Goal: Information Seeking & Learning: Compare options

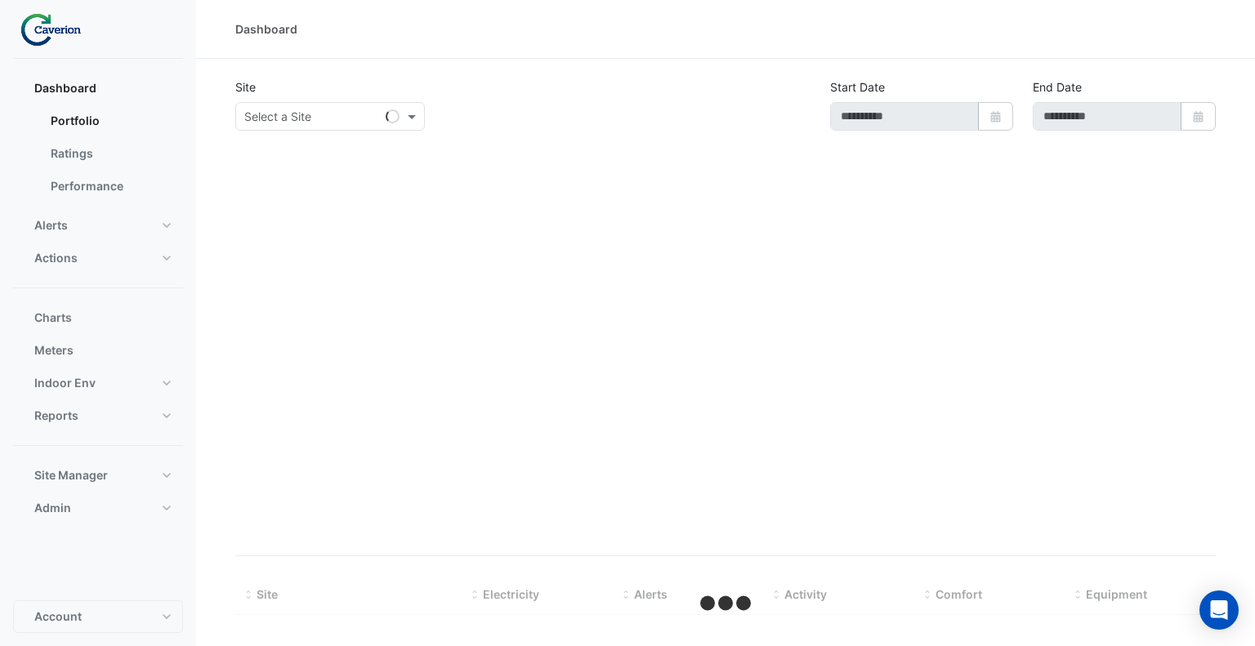
type input "**********"
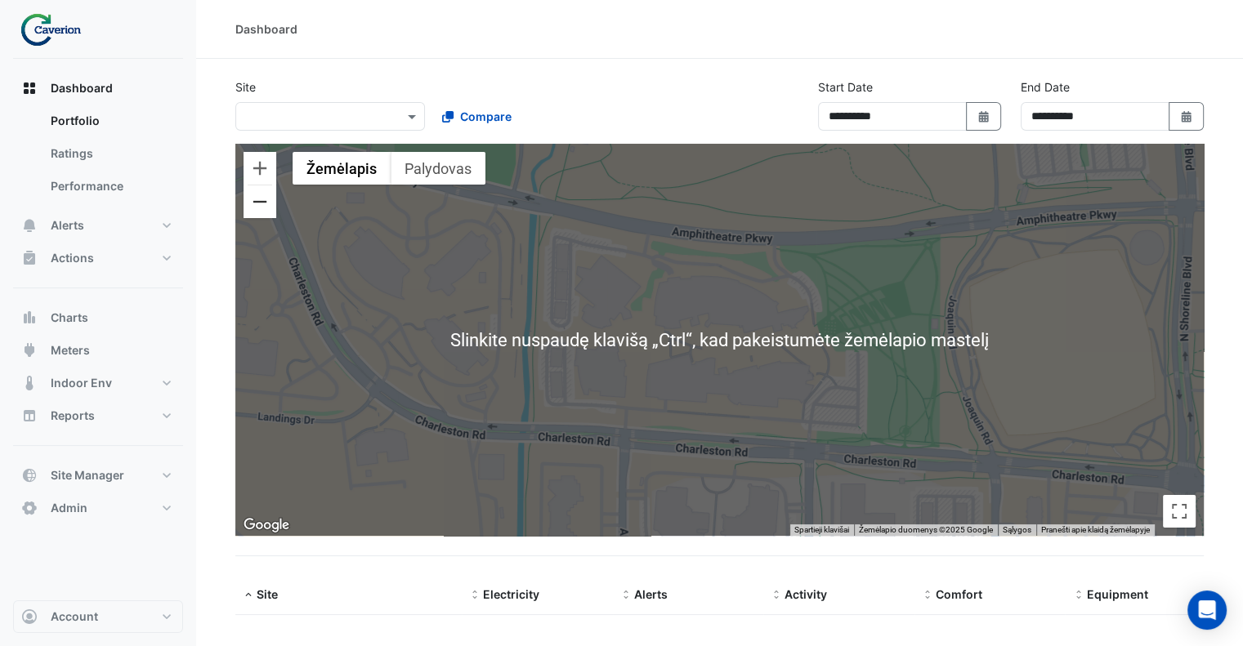
click at [258, 202] on button "Tolinti" at bounding box center [259, 201] width 33 height 33
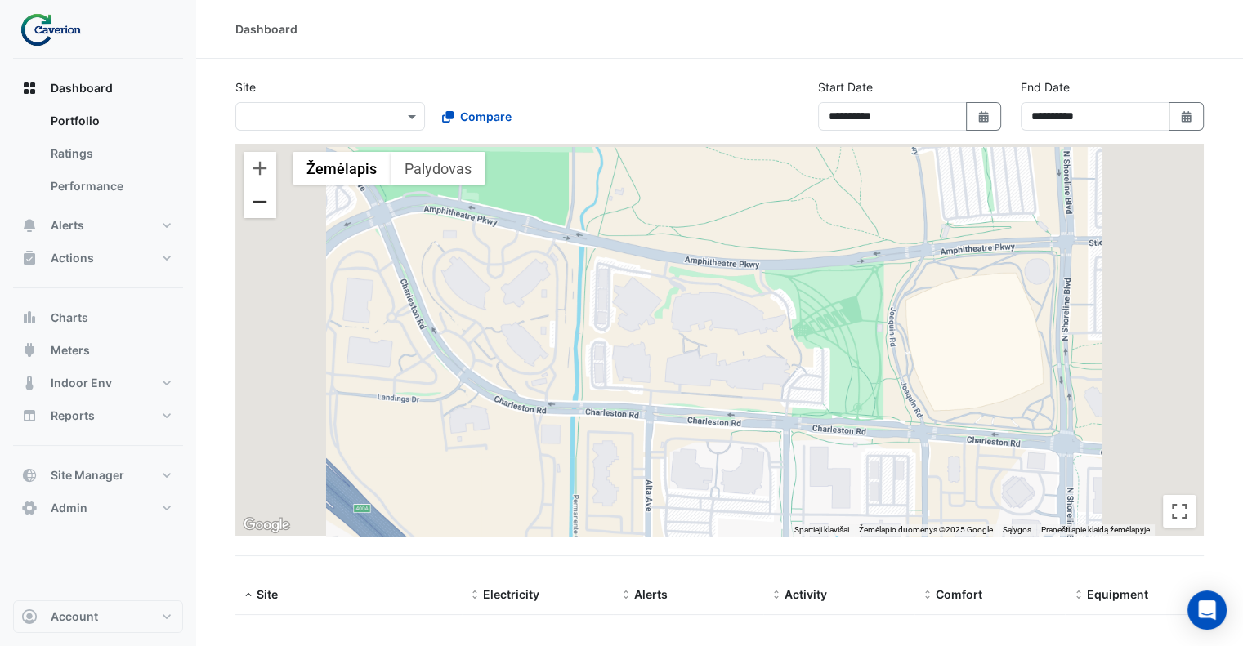
click at [258, 202] on button "Tolinti" at bounding box center [259, 201] width 33 height 33
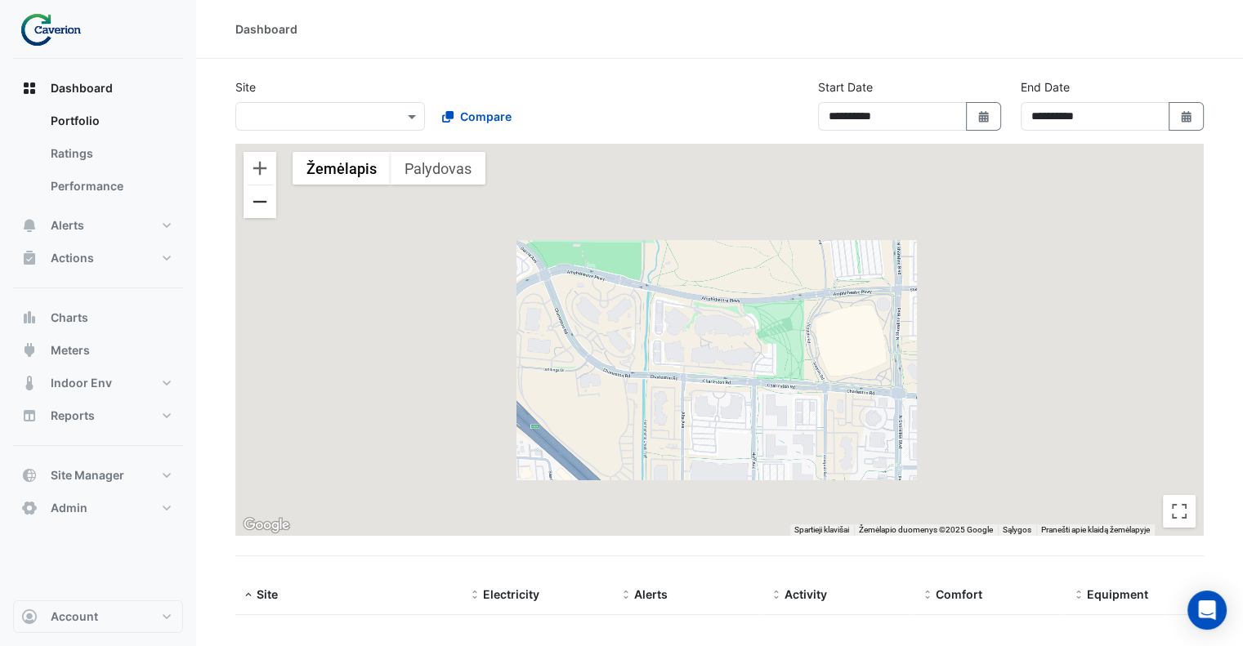
click at [258, 202] on button "Tolinti" at bounding box center [259, 201] width 33 height 33
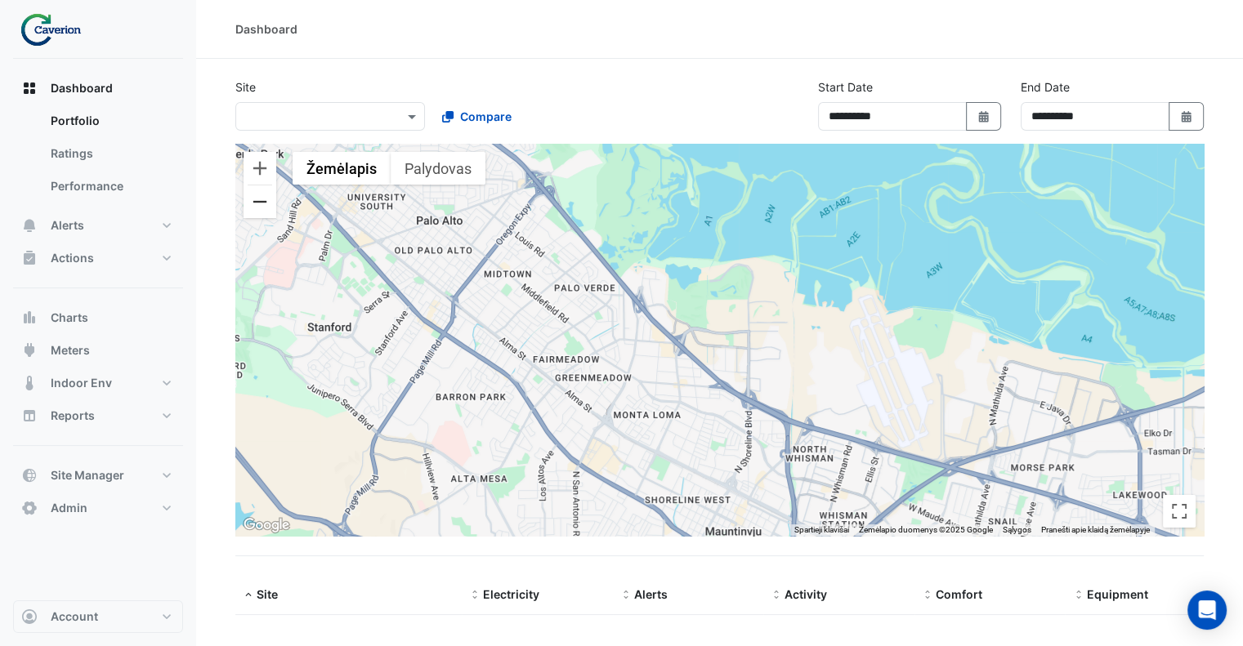
click at [257, 202] on button "Tolinti" at bounding box center [259, 201] width 33 height 33
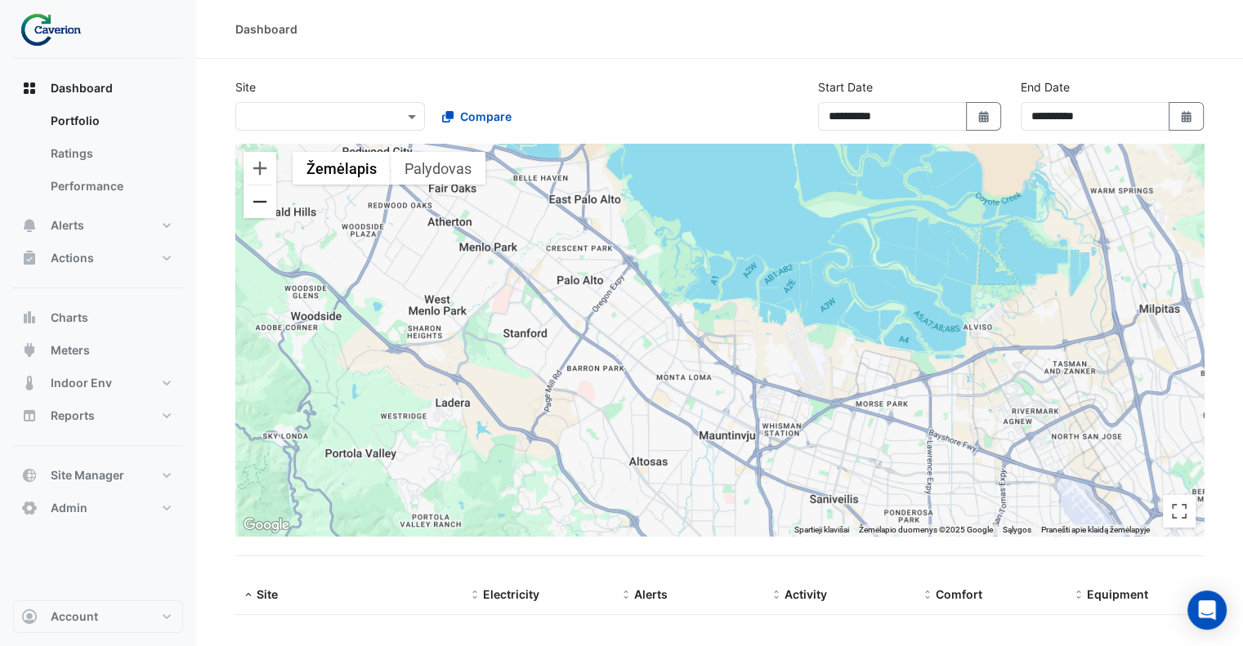
click at [257, 202] on button "Tolinti" at bounding box center [259, 201] width 33 height 33
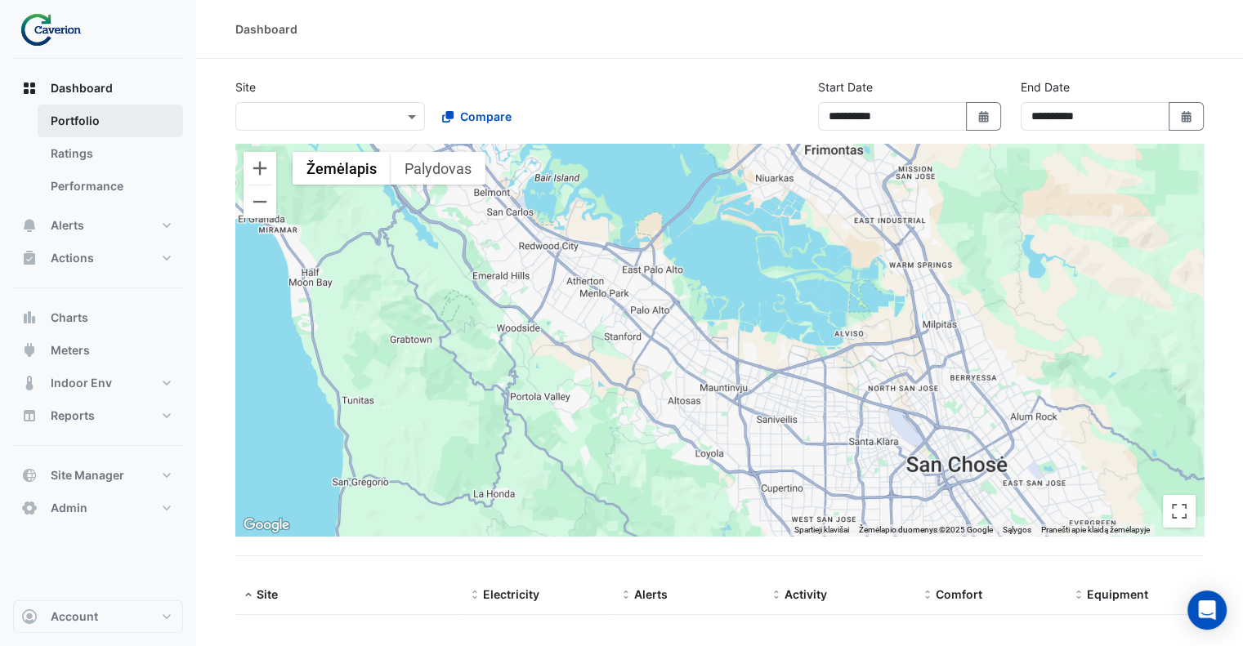
click at [56, 121] on link "Portfolio" at bounding box center [110, 121] width 145 height 33
click at [1193, 117] on button "Select Date" at bounding box center [1186, 116] width 36 height 29
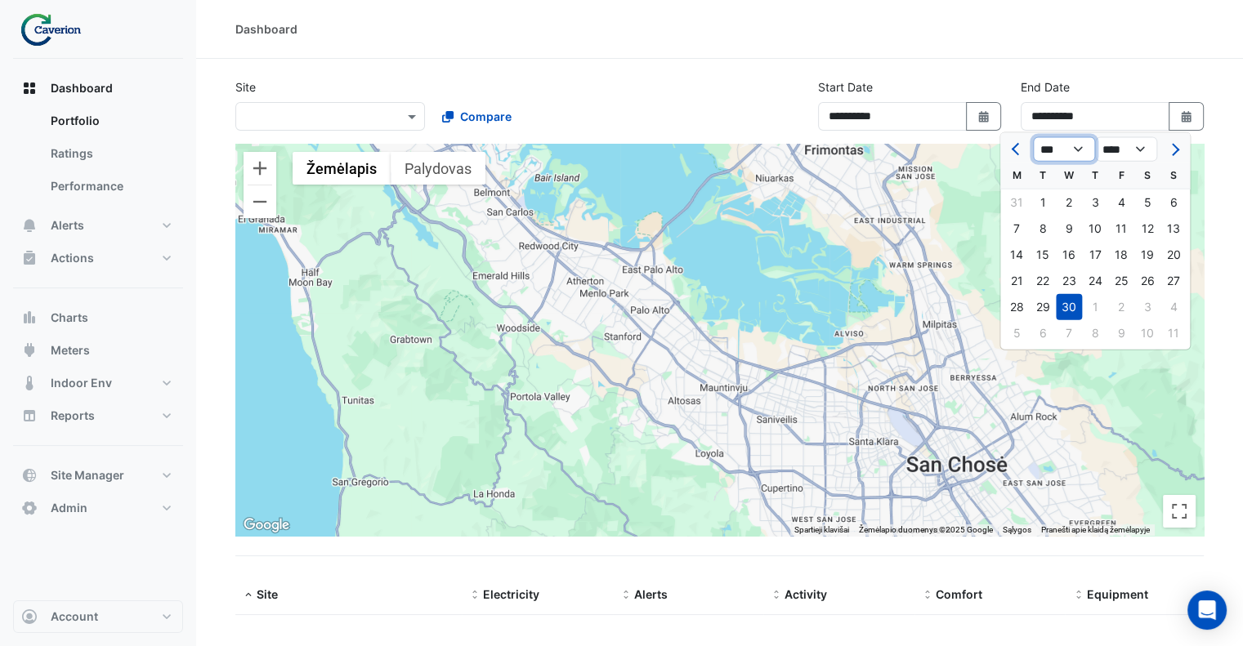
click at [1073, 149] on select "*** *** *** *** *** *** *** *** *** *** ***" at bounding box center [1064, 149] width 62 height 25
select select "*"
click at [1033, 137] on select "*** *** *** *** *** *** *** *** *** *** ***" at bounding box center [1064, 149] width 62 height 25
click at [1043, 196] on div "2" at bounding box center [1042, 203] width 26 height 26
type input "**********"
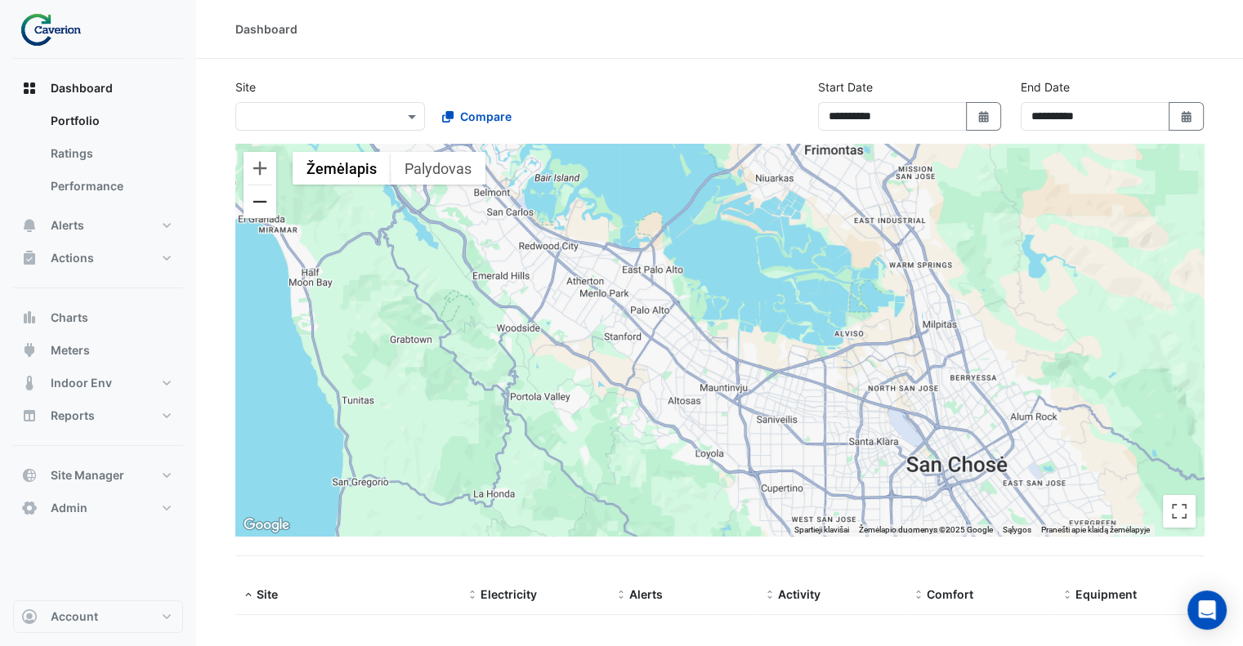
click at [259, 195] on button "Tolinti" at bounding box center [259, 201] width 33 height 33
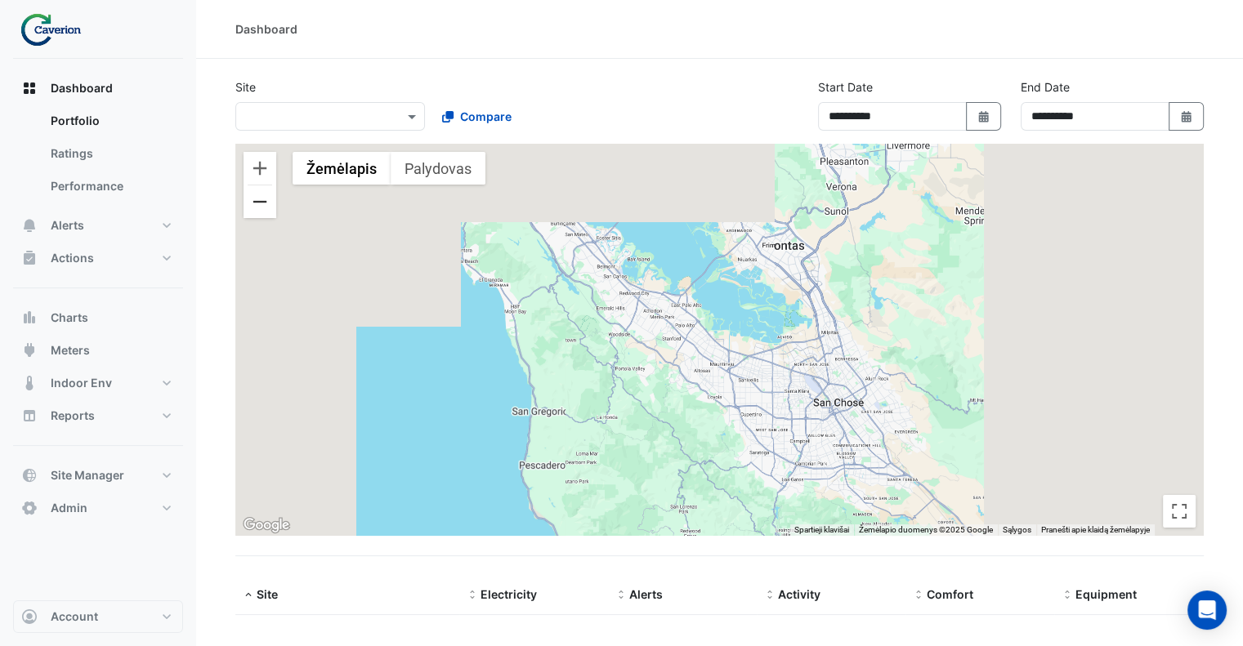
click at [263, 194] on button "Tolinti" at bounding box center [259, 201] width 33 height 33
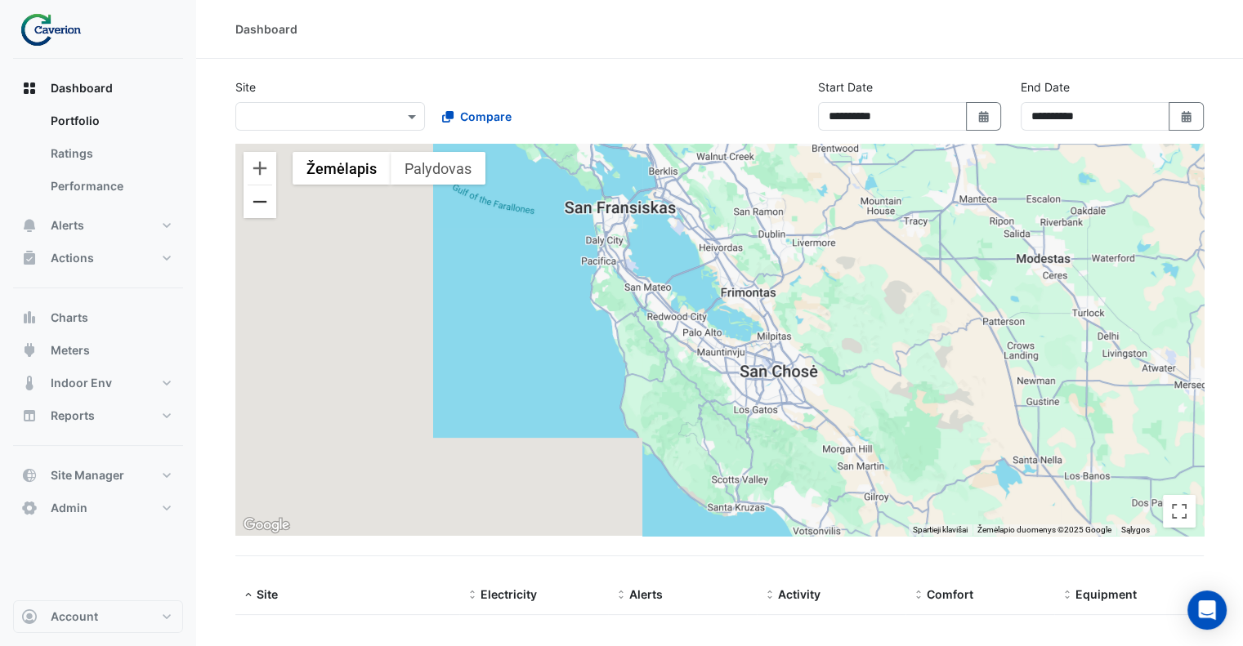
click at [263, 196] on button "Tolinti" at bounding box center [259, 201] width 33 height 33
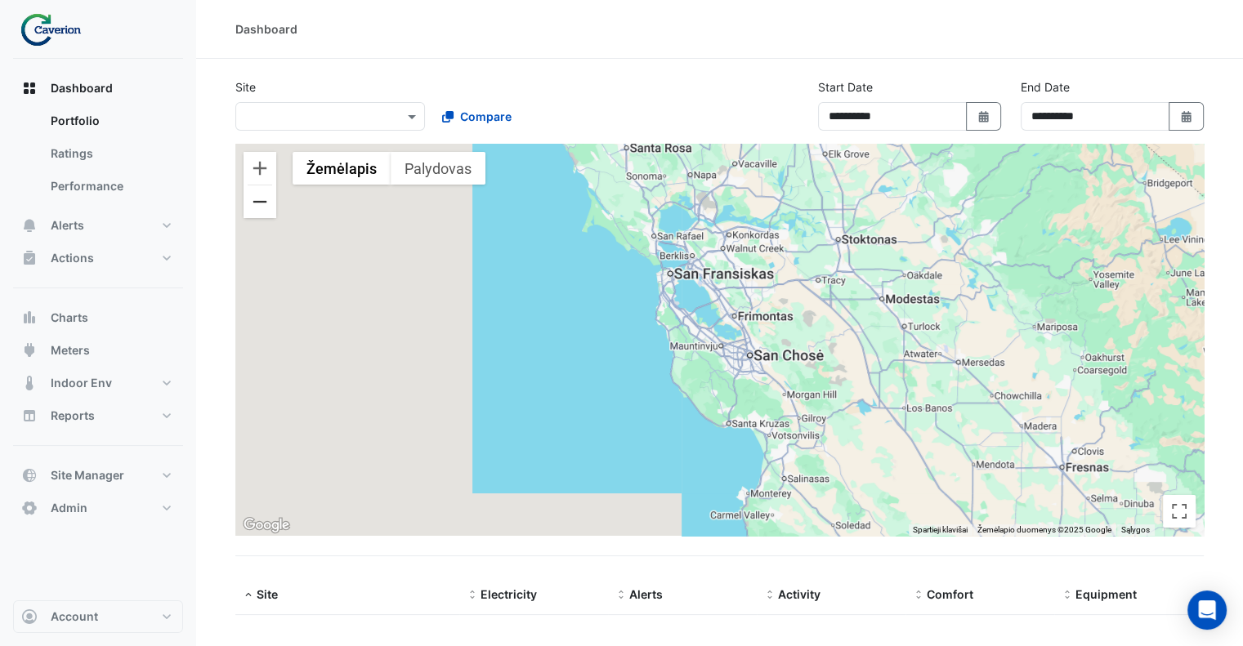
click at [258, 203] on button "Tolinti" at bounding box center [259, 201] width 33 height 33
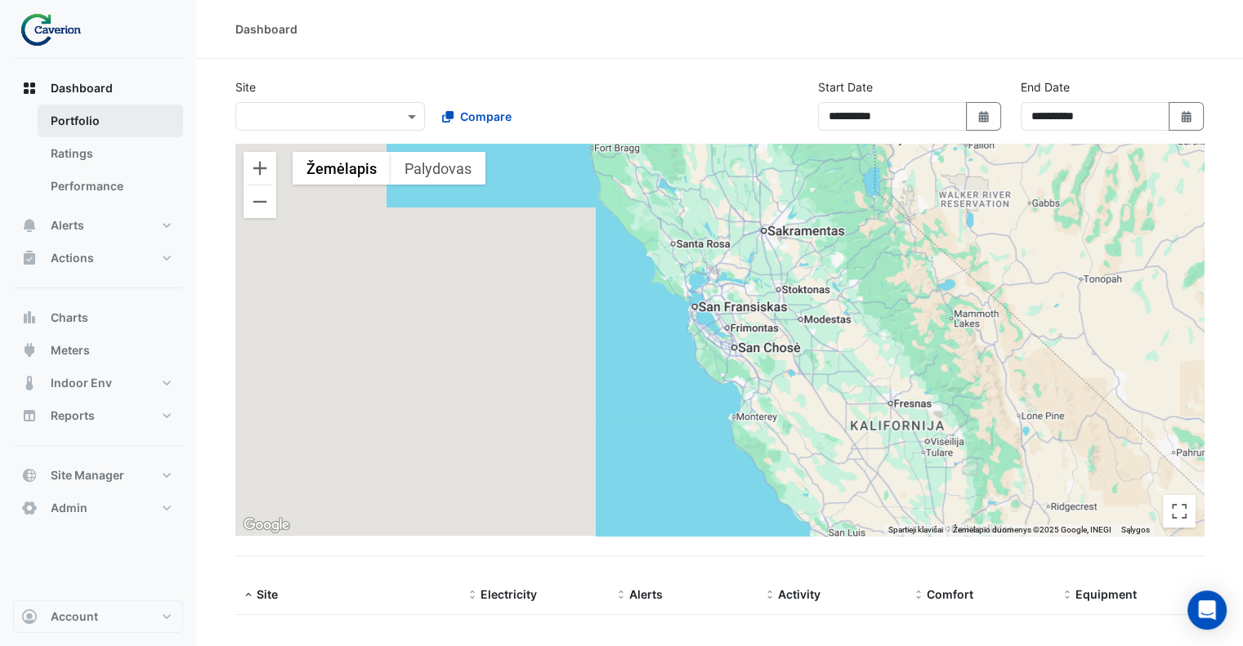
click at [62, 122] on link "Portfolio" at bounding box center [110, 121] width 145 height 33
click at [72, 115] on link "Portfolio" at bounding box center [110, 121] width 145 height 33
click at [413, 117] on span at bounding box center [414, 116] width 20 height 17
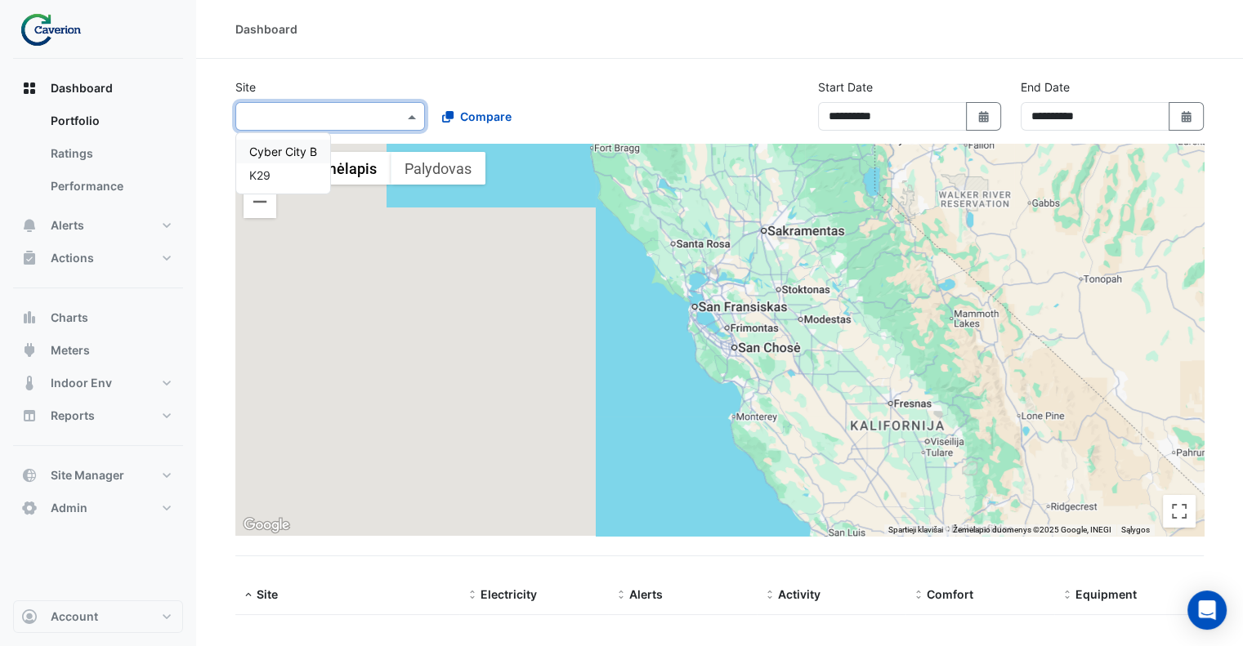
click at [258, 150] on span "Cyber City B" at bounding box center [283, 152] width 68 height 14
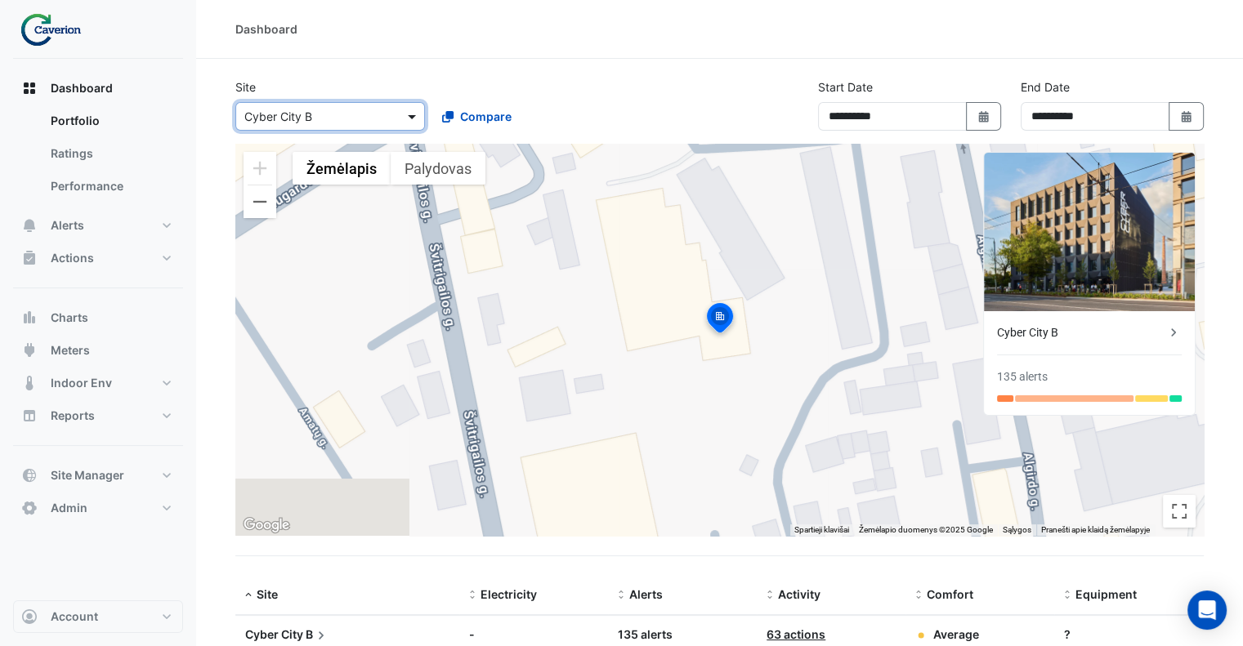
click at [415, 114] on span at bounding box center [414, 116] width 20 height 17
click at [287, 176] on div "K29" at bounding box center [283, 175] width 94 height 24
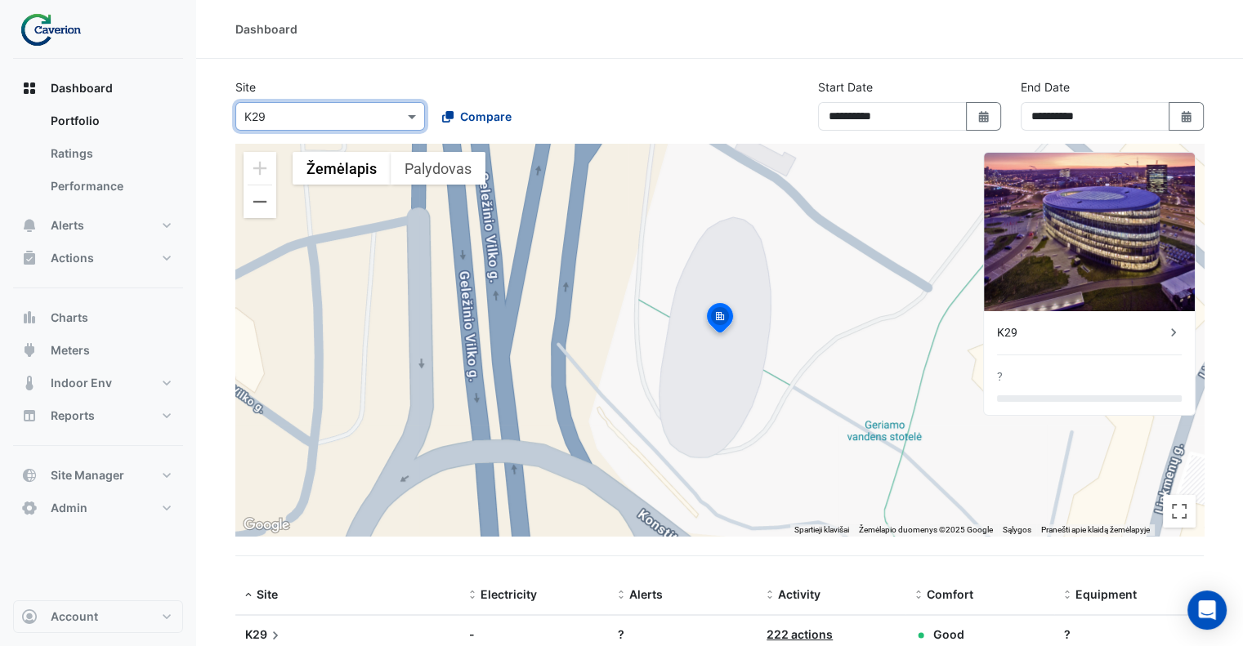
click at [484, 117] on span "Compare" at bounding box center [485, 116] width 51 height 17
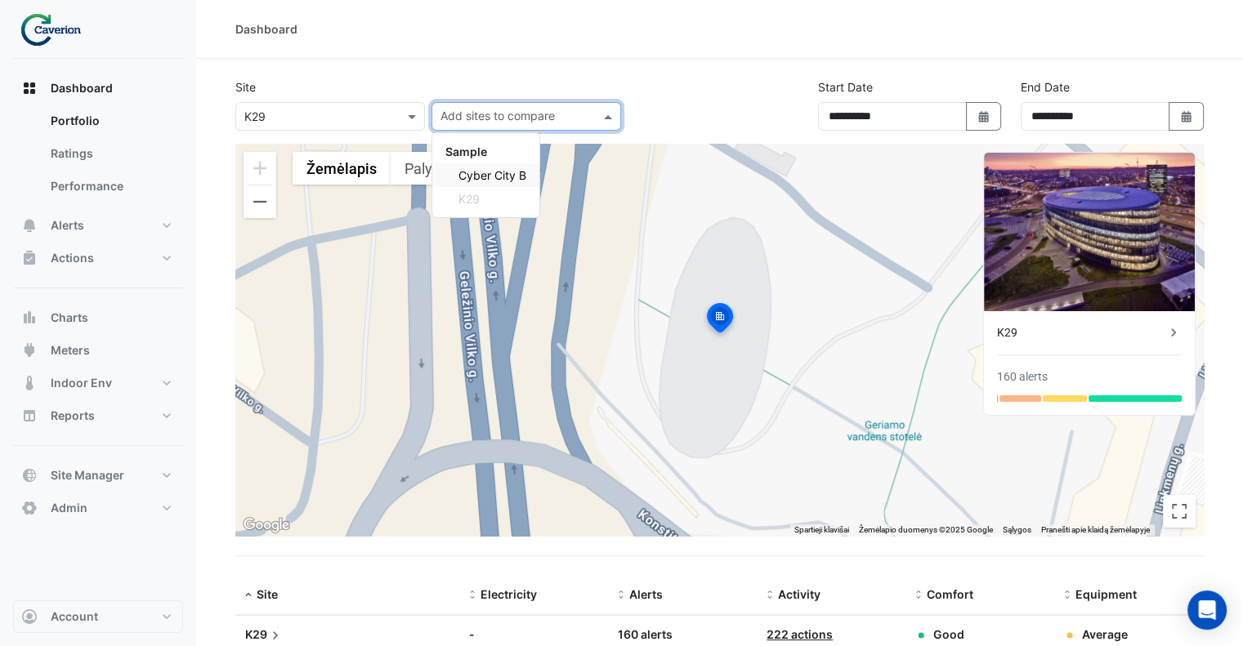
click at [479, 172] on span "Cyber City B" at bounding box center [492, 175] width 68 height 14
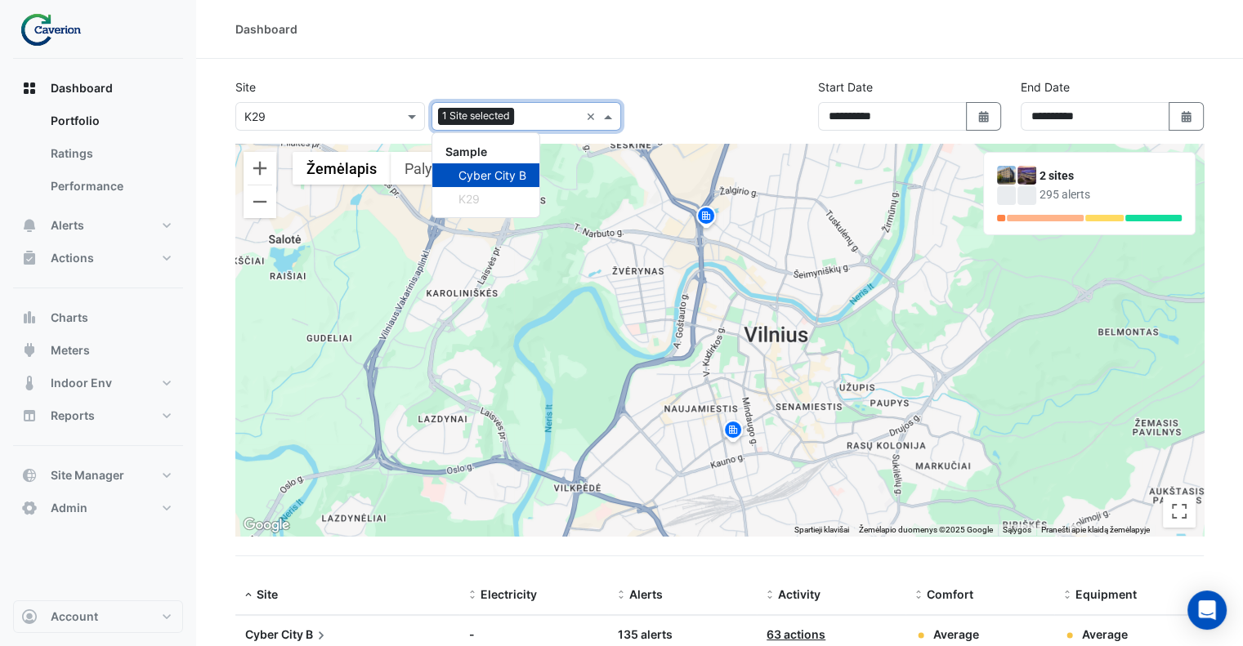
click at [718, 96] on div "**********" at bounding box center [719, 110] width 988 height 65
